Goal: Obtain resource: Download file/media

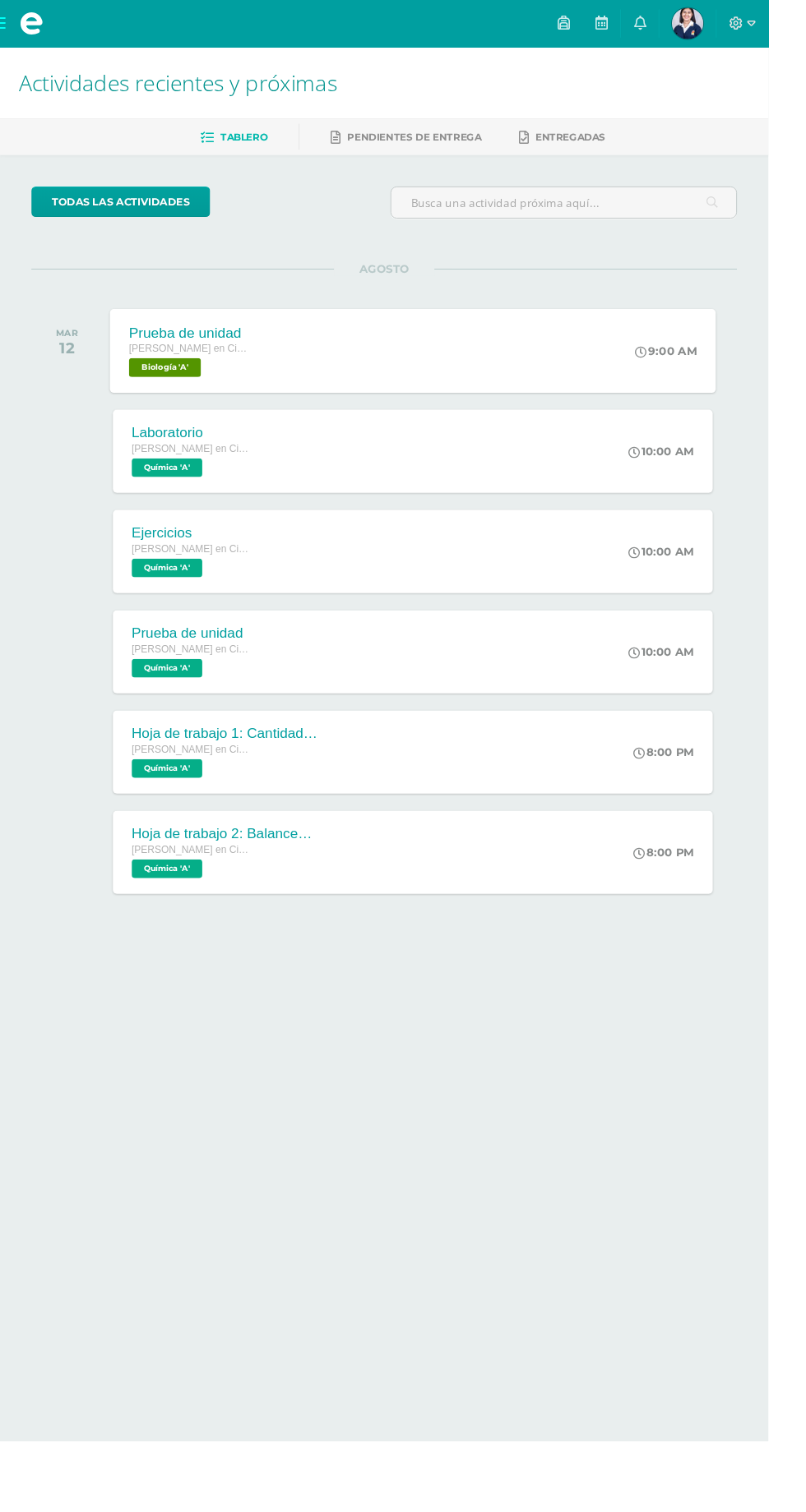
click at [175, 341] on div "Prueba de unidad" at bounding box center [197, 349] width 125 height 18
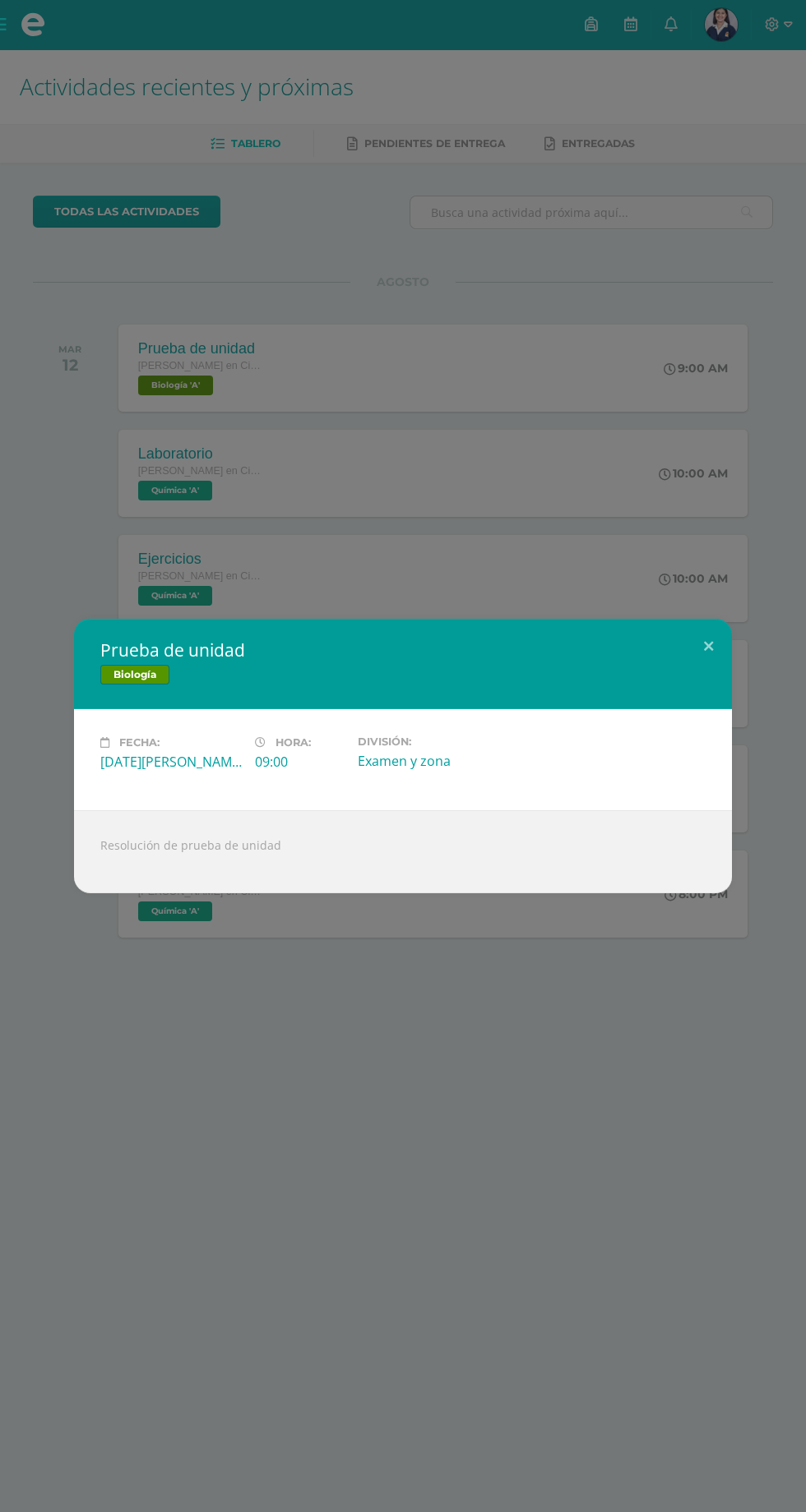
click at [569, 1002] on div "Prueba de unidad Biología Fecha: [DATE][PERSON_NAME] Hora: 09:00 División: Exam…" at bounding box center [403, 756] width 806 height 1512
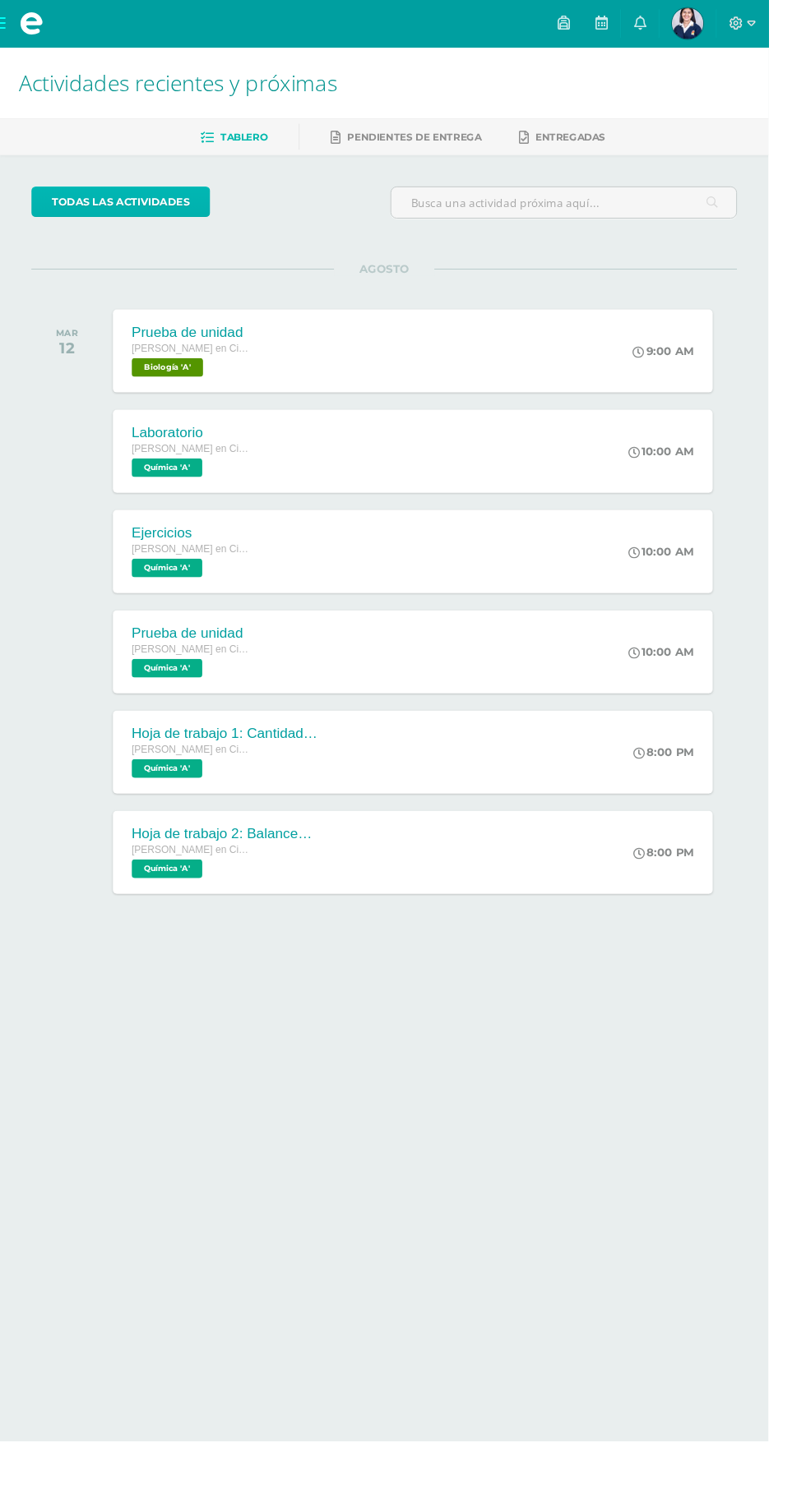
click at [103, 210] on link "todas las Actividades" at bounding box center [126, 212] width 187 height 32
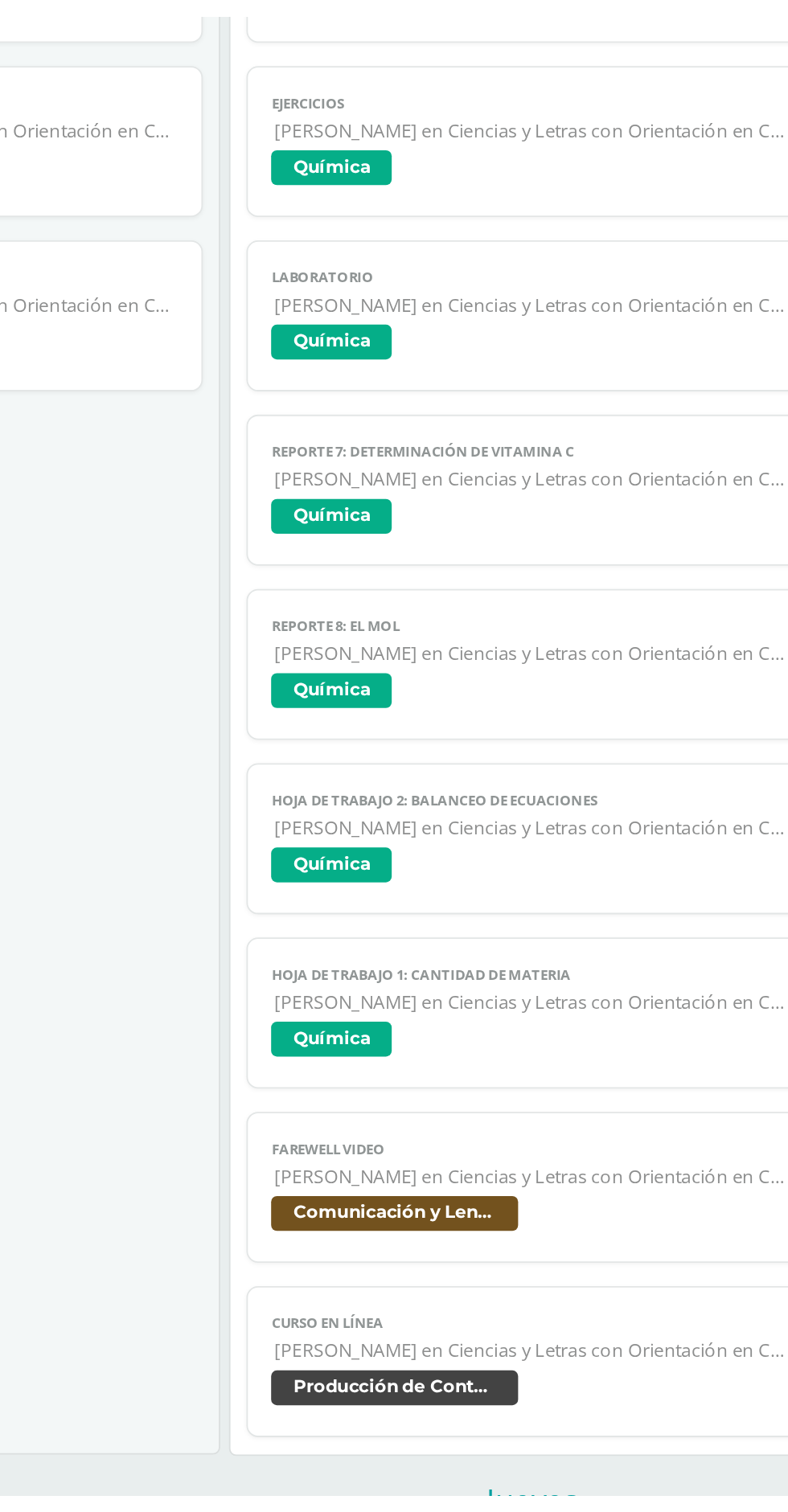
scroll to position [111, 0]
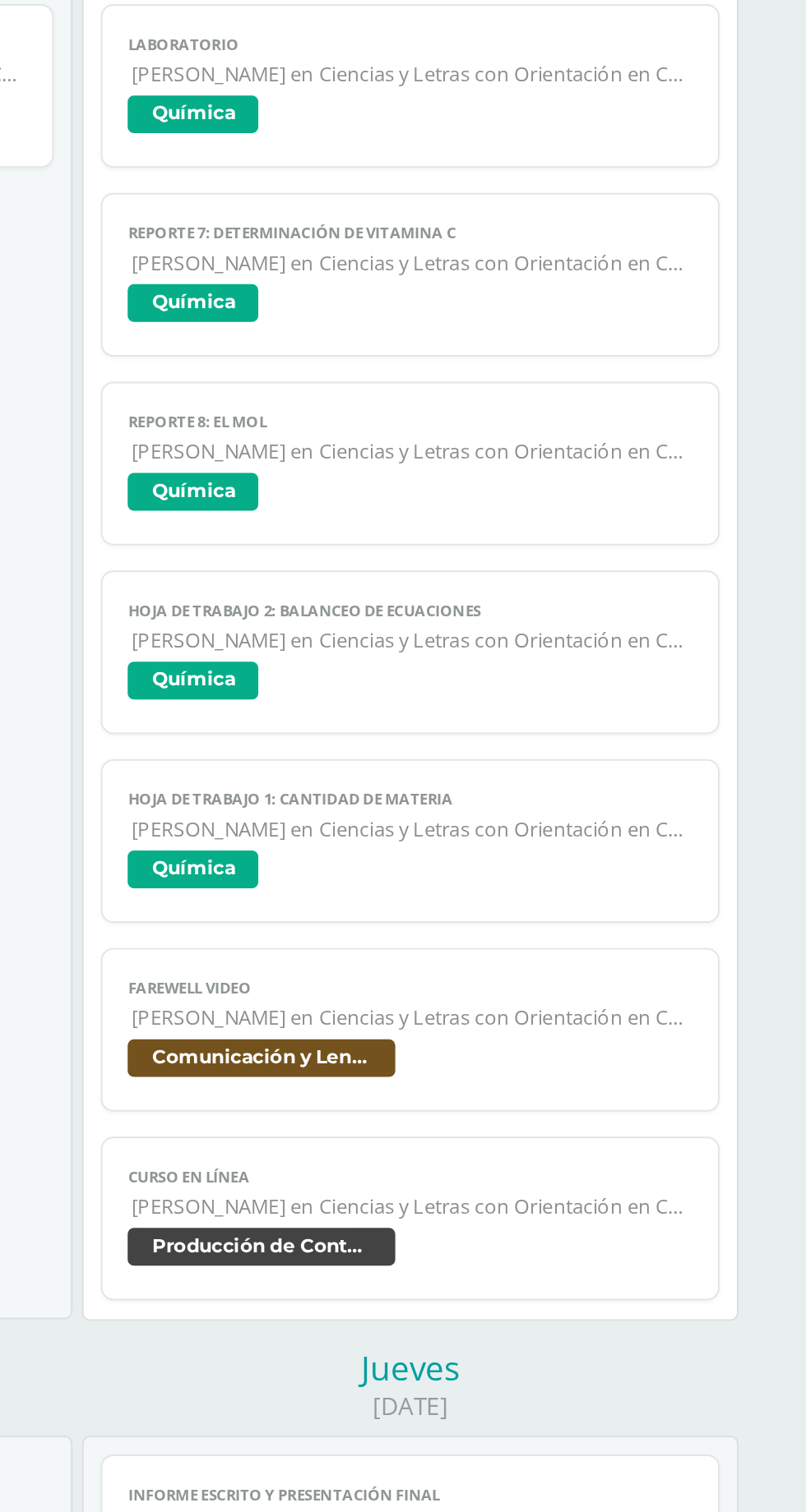
click at [593, 1129] on link "Curso en línea [PERSON_NAME] en Ciencias y Letras con Orientación en Computació…" at bounding box center [576, 1142] width 322 height 86
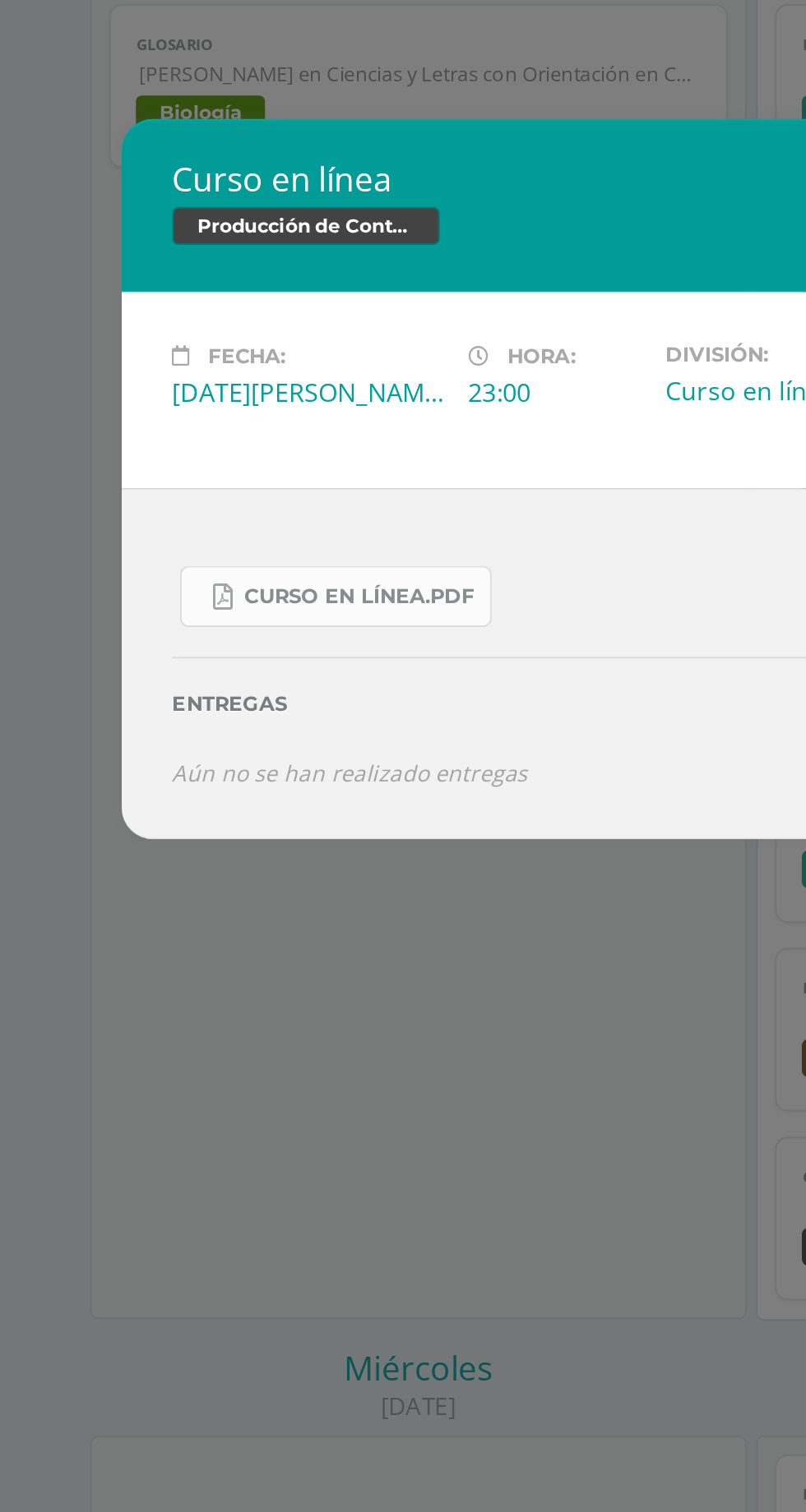
click at [187, 816] on span "Curso en línea.pdf" at bounding box center [198, 817] width 120 height 13
